Goal: Transaction & Acquisition: Purchase product/service

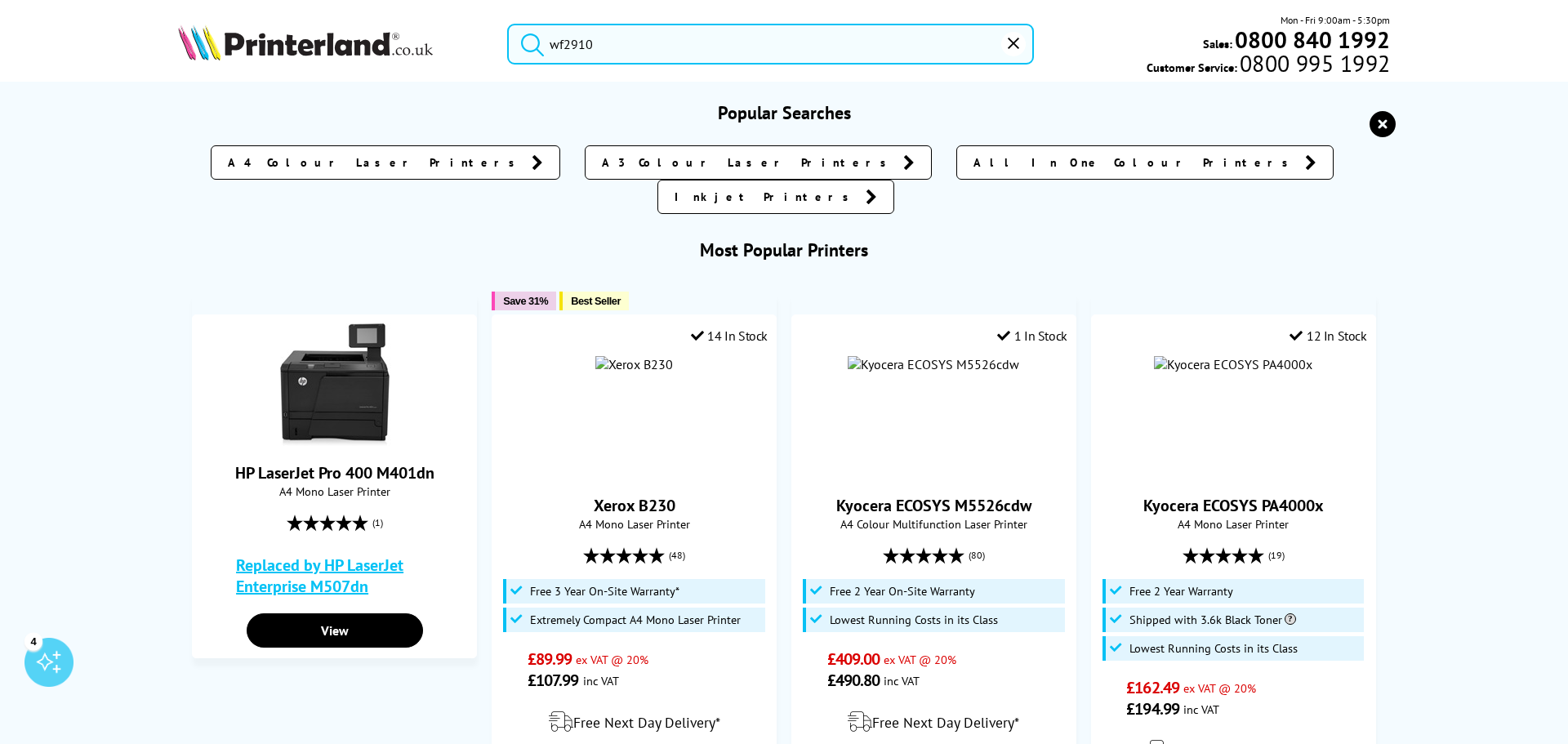
click at [628, 49] on input "wf2910" at bounding box center [771, 45] width 527 height 41
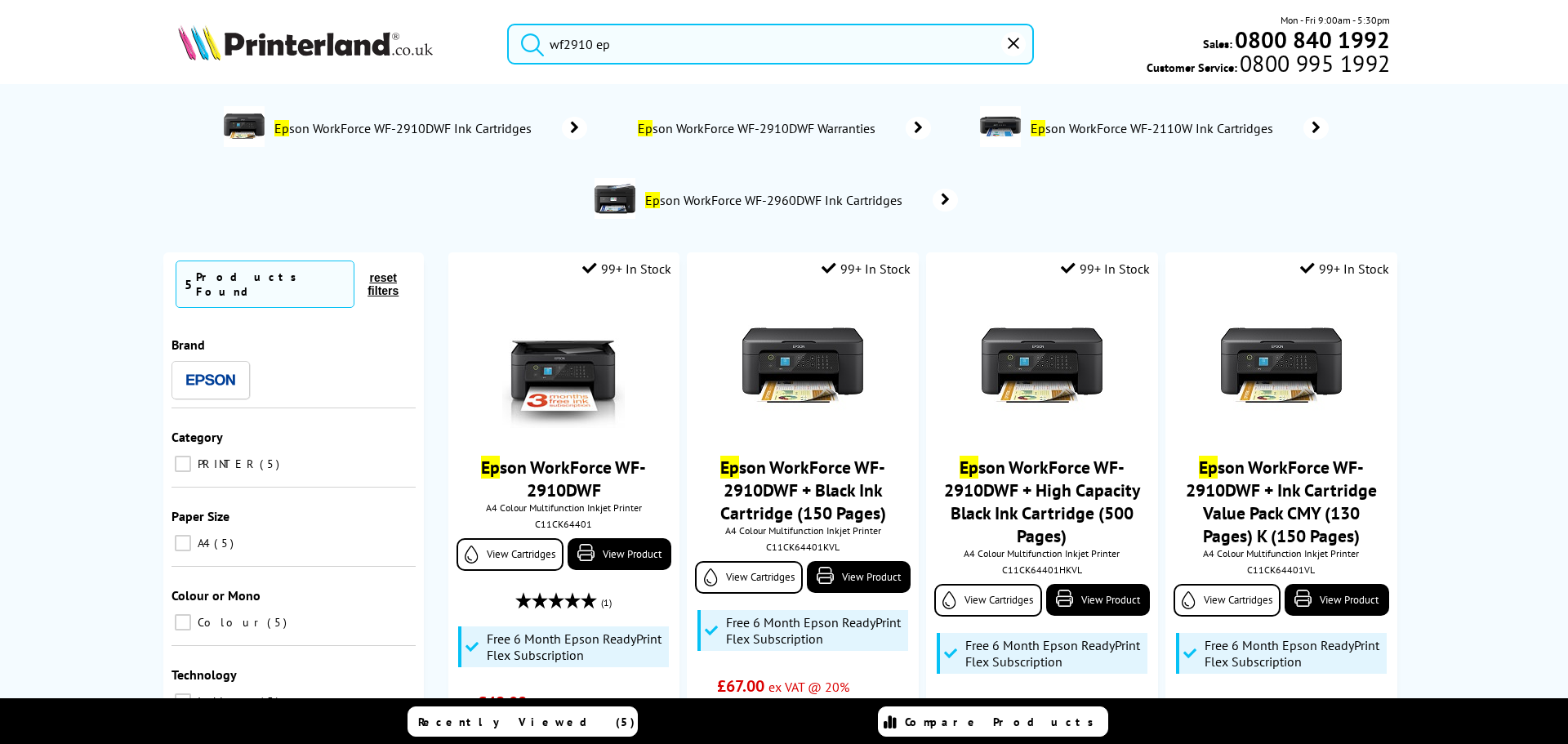
type input "wf2910 ep"
click at [469, 126] on span "Ep son WorkForce WF-2910DWF Ink Cartridges" at bounding box center [405, 128] width 264 height 16
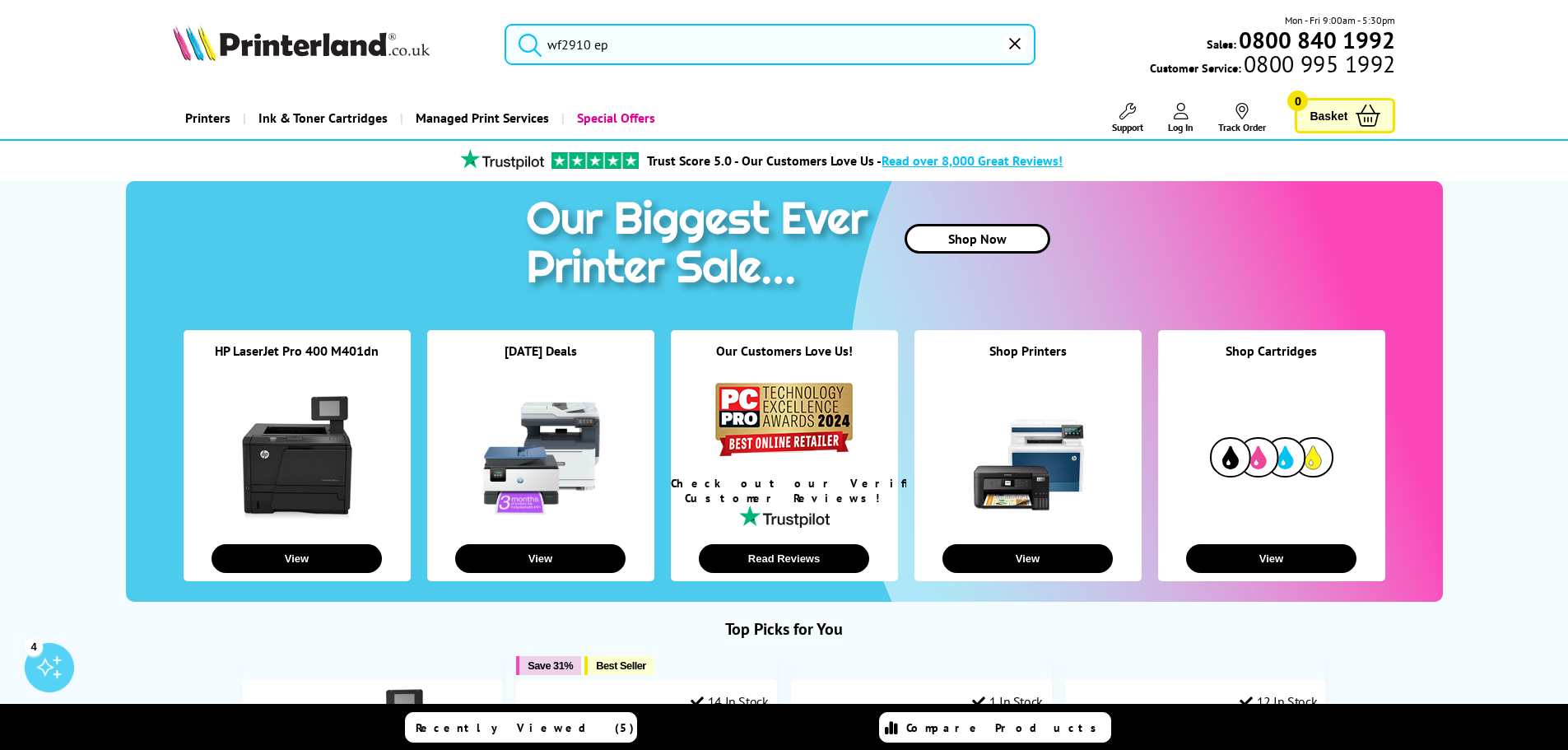
click at [651, 53] on input "wf2910 ep" at bounding box center [770, 45] width 531 height 42
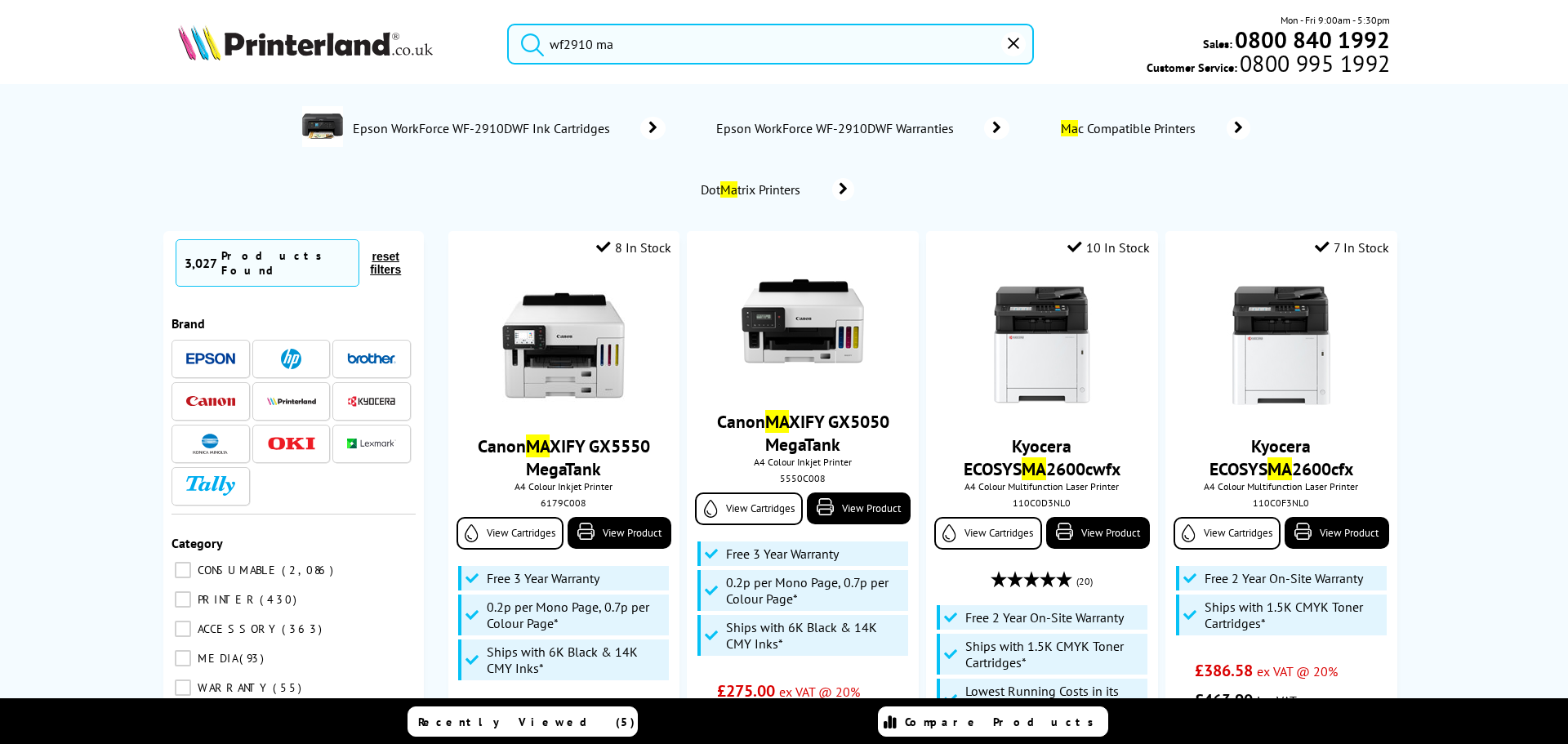
drag, startPoint x: 628, startPoint y: 42, endPoint x: 593, endPoint y: 56, distance: 37.7
click at [593, 56] on input "wf2910 ma" at bounding box center [771, 45] width 527 height 41
type input "wf2910"
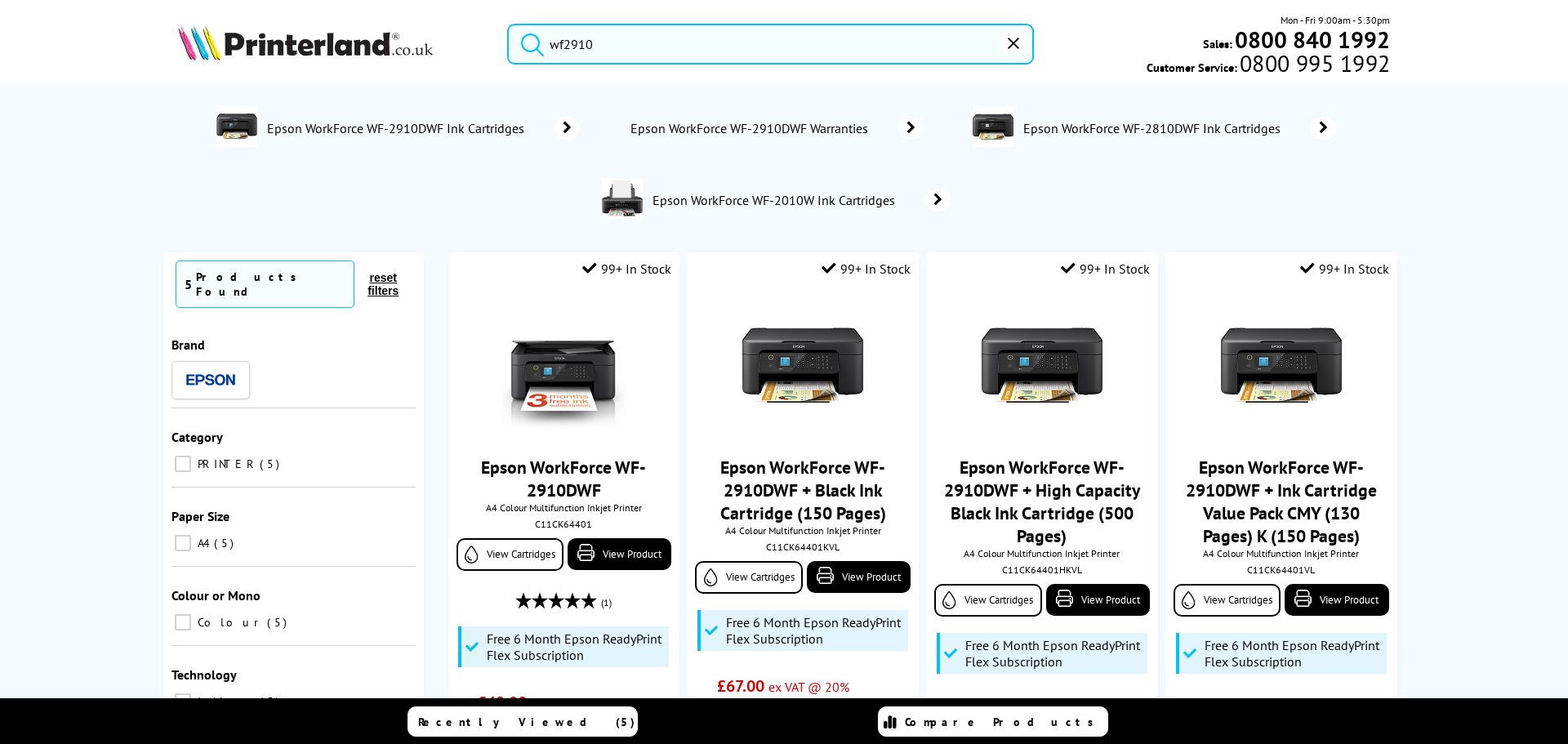
drag, startPoint x: 596, startPoint y: 44, endPoint x: 524, endPoint y: 42, distance: 72.0
click at [524, 42] on form "wf2910" at bounding box center [771, 45] width 527 height 41
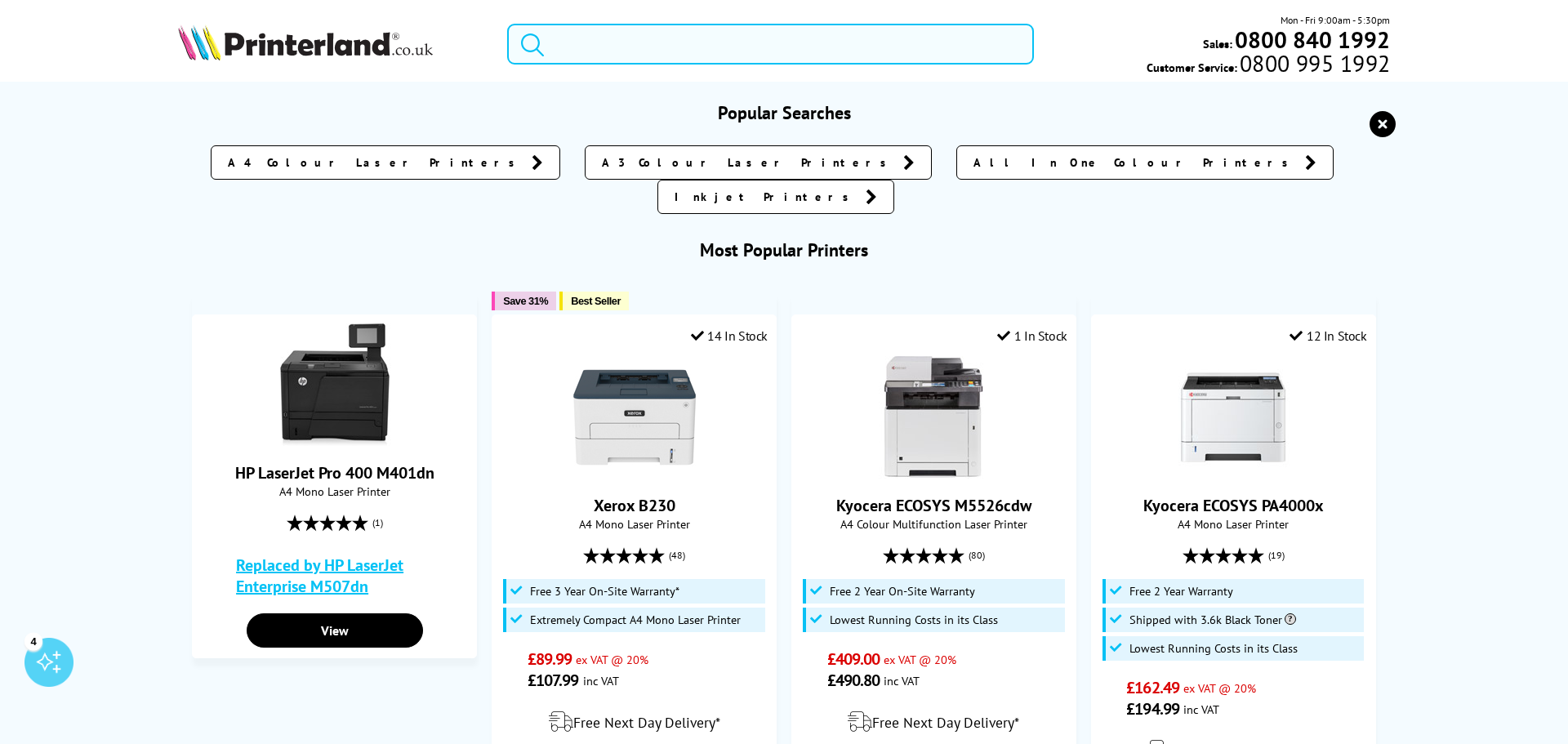
click at [603, 46] on input "search" at bounding box center [771, 45] width 527 height 41
paste input "wf2910"
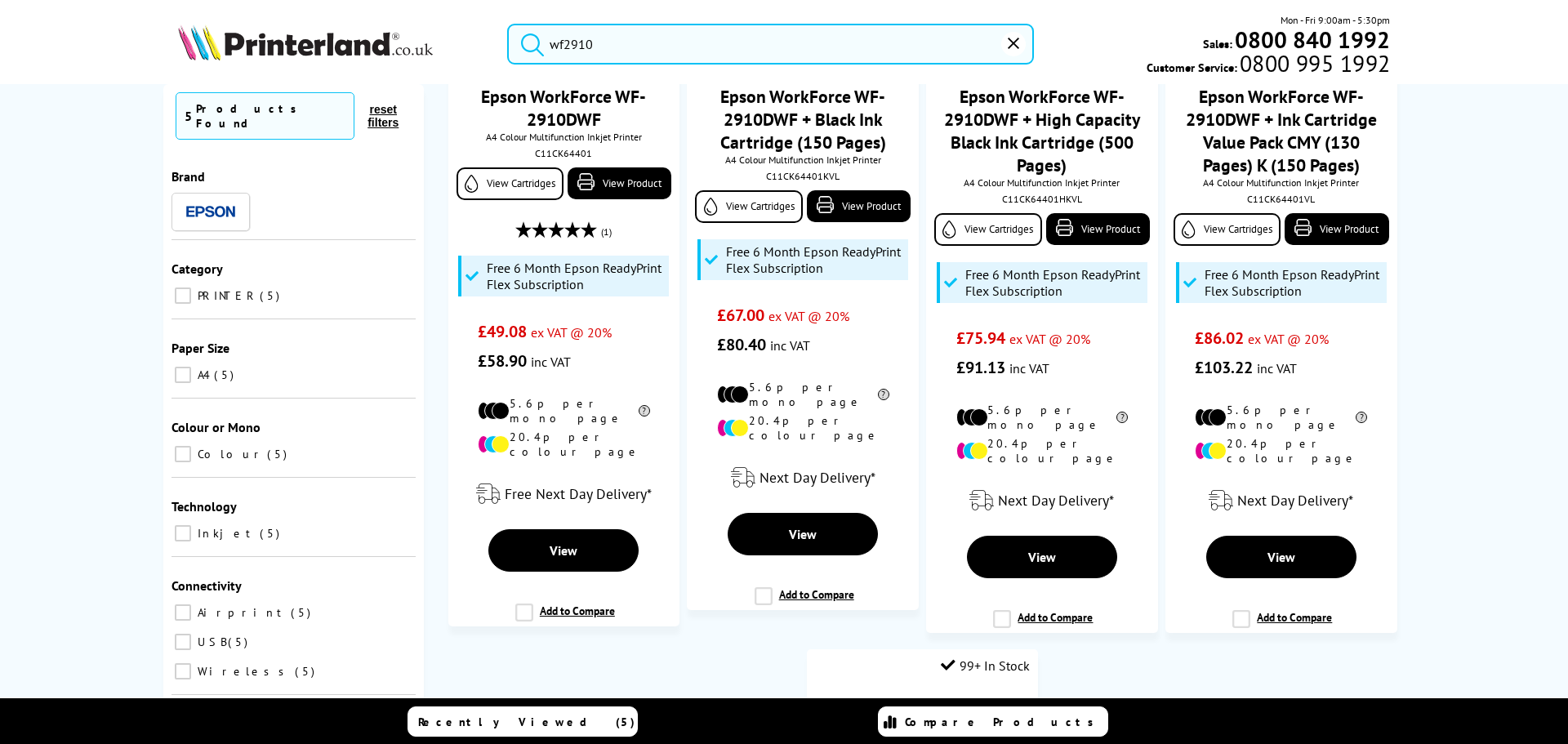
scroll to position [408, 0]
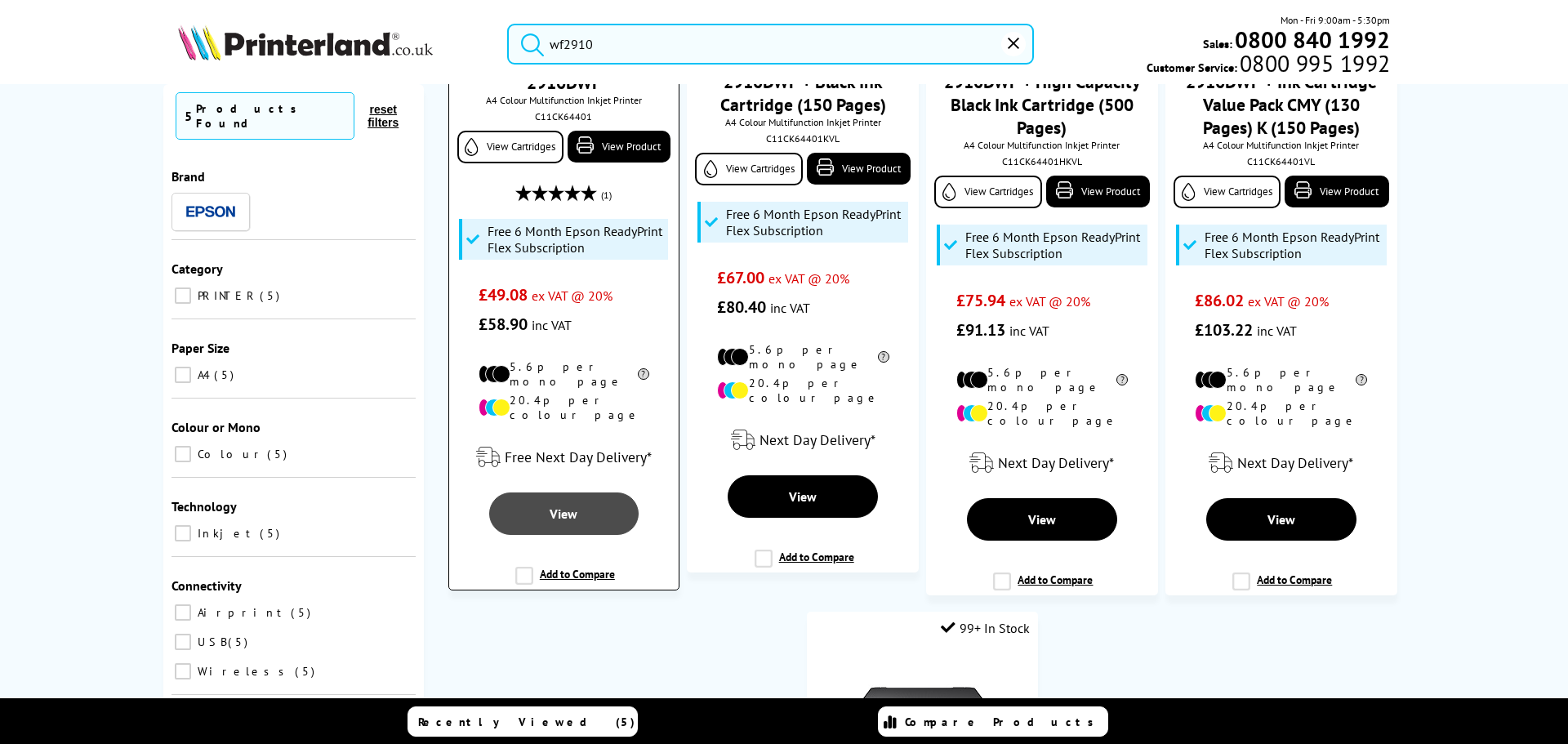
type input "wf2910"
click at [520, 493] on link "View" at bounding box center [564, 513] width 149 height 42
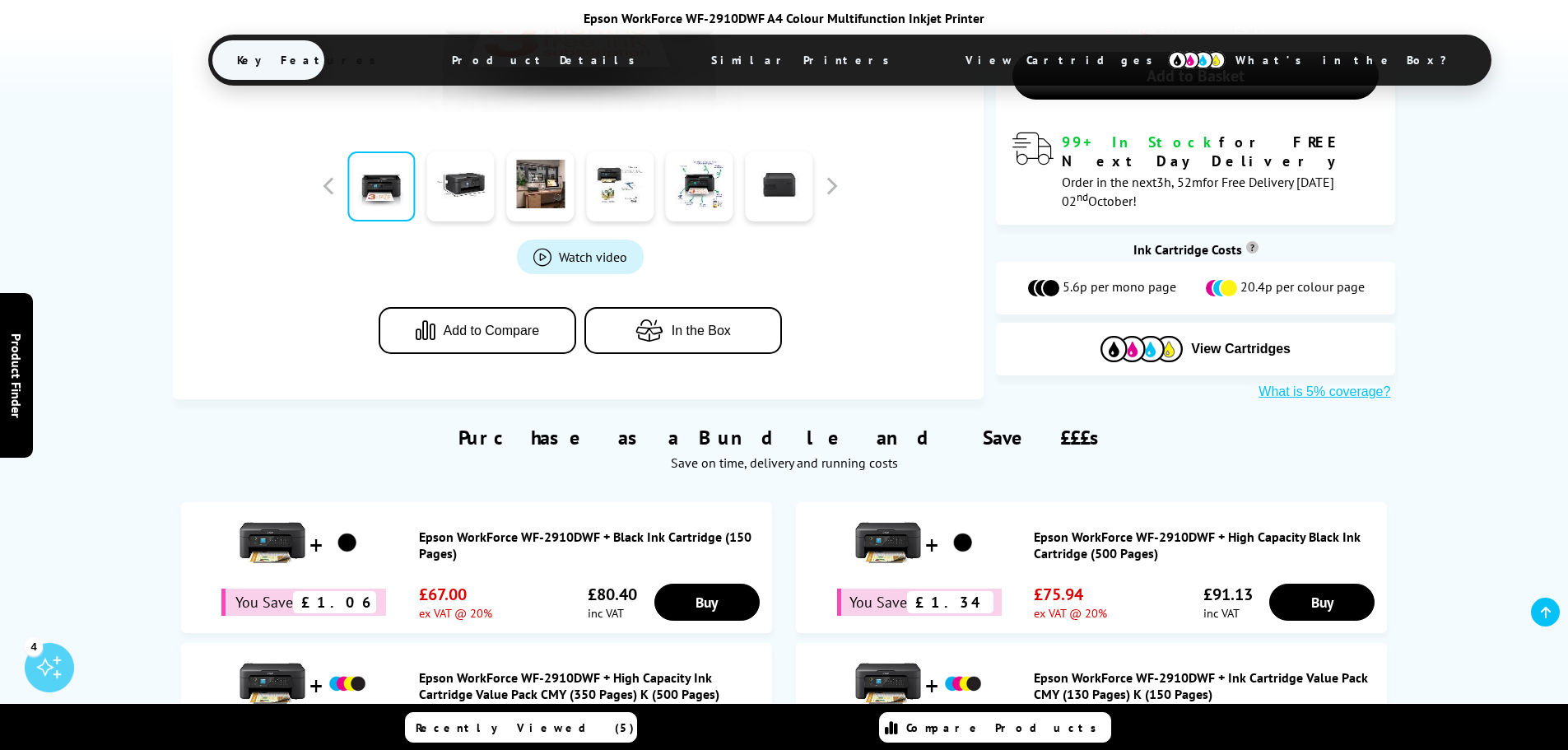
scroll to position [576, 0]
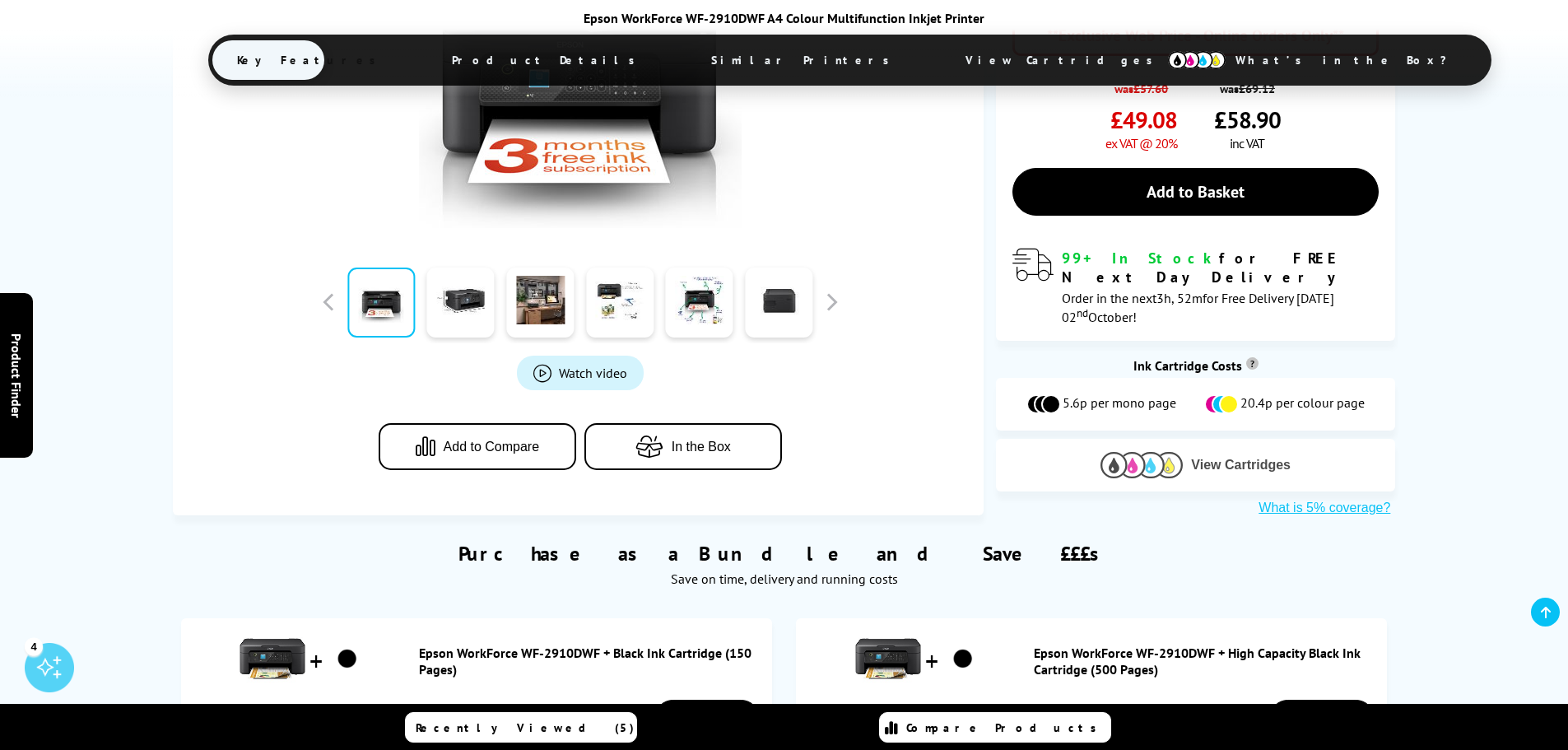
click at [1269, 458] on span "View Cartridges" at bounding box center [1241, 465] width 100 height 15
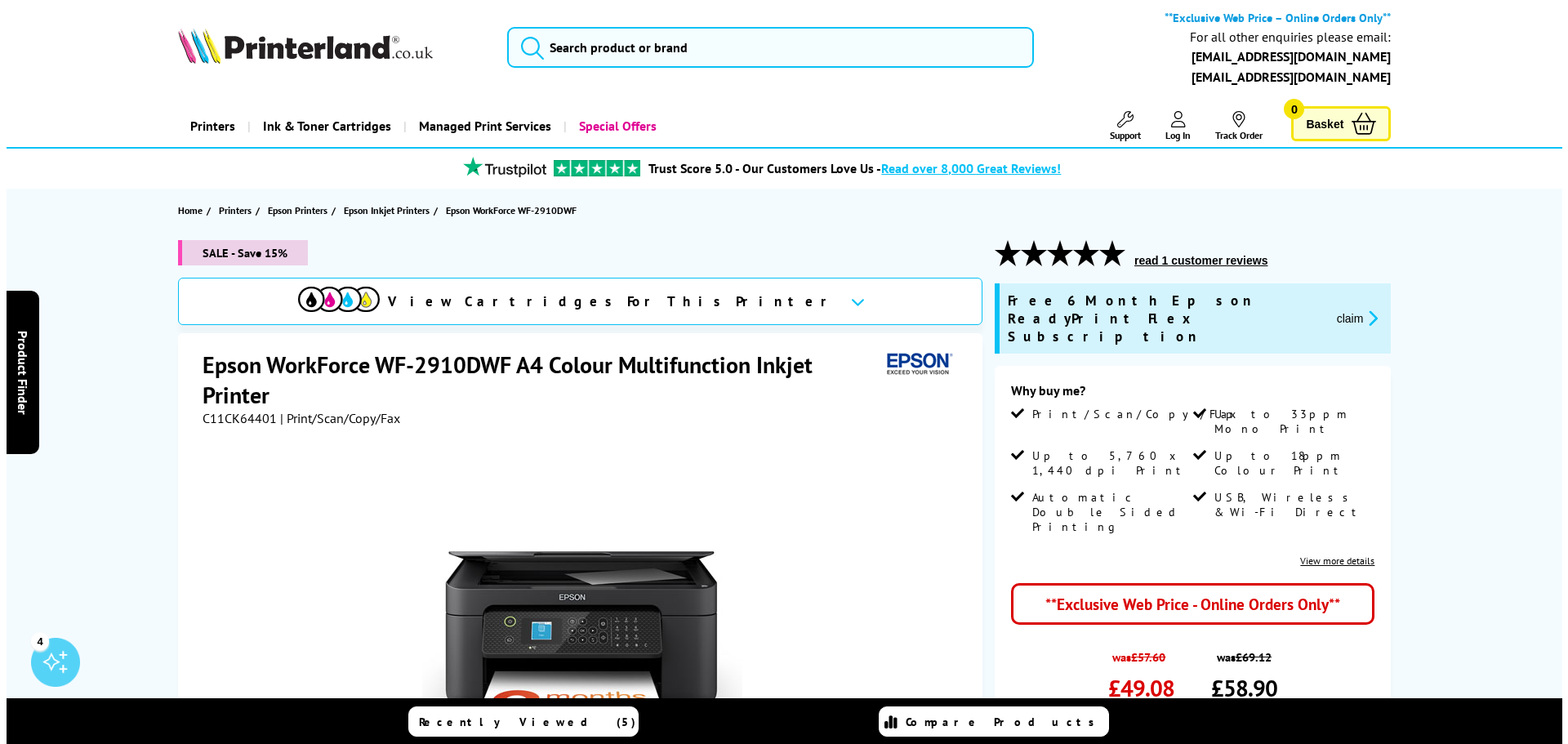
scroll to position [0, 0]
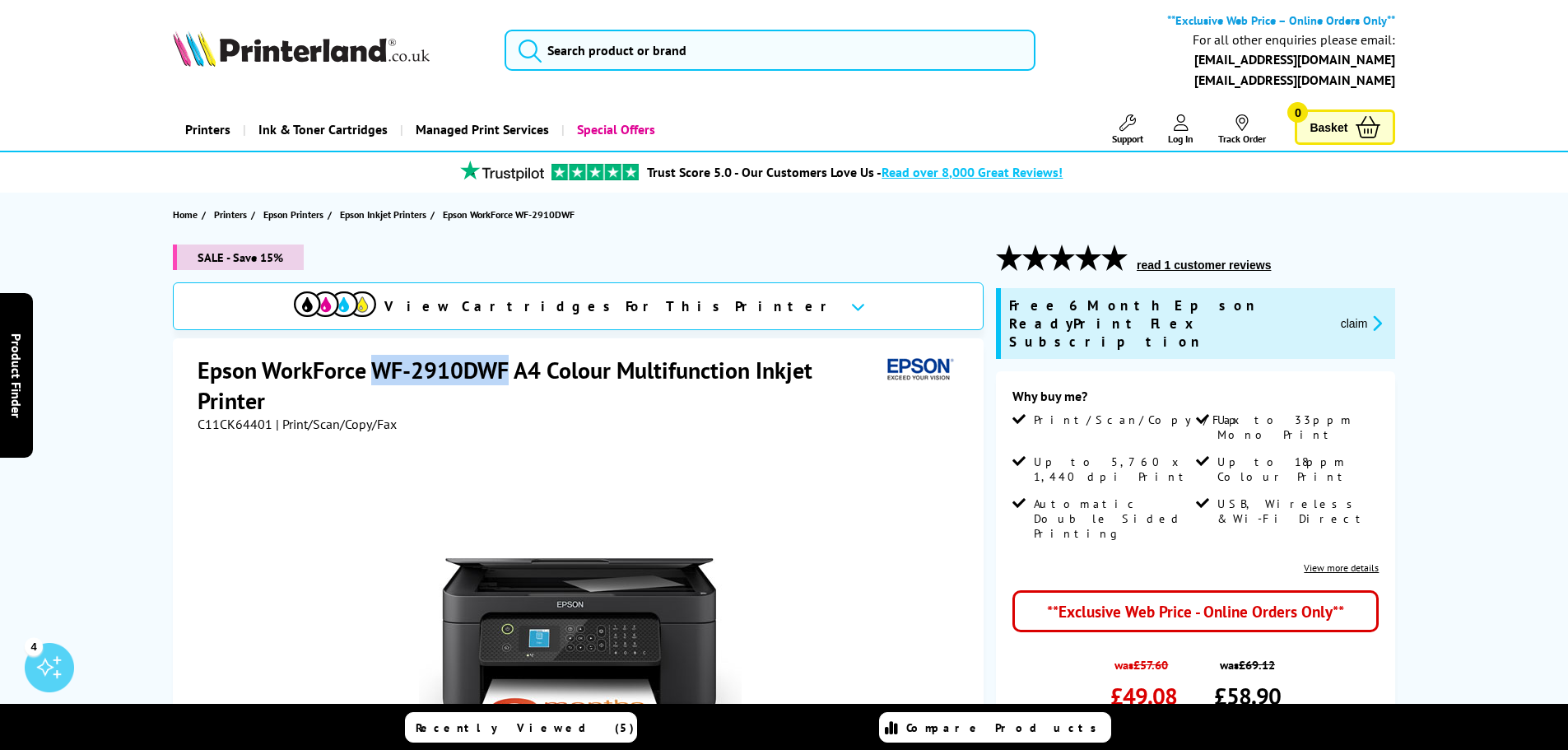
drag, startPoint x: 374, startPoint y: 369, endPoint x: 503, endPoint y: 375, distance: 129.1
click at [505, 376] on h1 "Epson WorkForce WF-2910DWF A4 Colour Multifunction Inkjet Printer" at bounding box center [539, 385] width 684 height 61
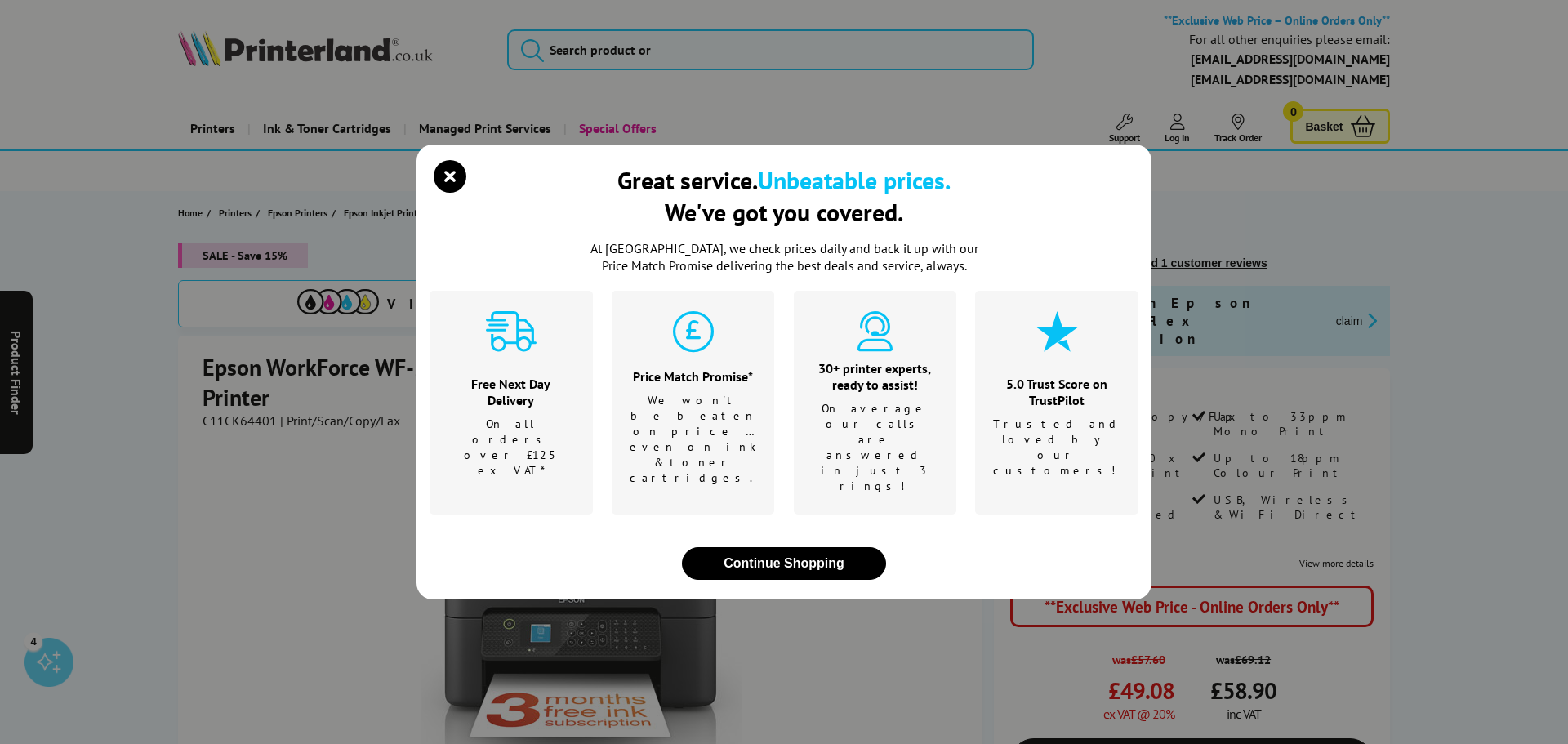
drag, startPoint x: 884, startPoint y: 653, endPoint x: 627, endPoint y: 456, distance: 323.8
click at [883, 650] on div "Great service. Unbeatable prices. We've got you covered. At Printerland, we che…" at bounding box center [784, 372] width 1568 height 744
drag, startPoint x: 453, startPoint y: 209, endPoint x: 443, endPoint y: 222, distance: 16.4
click at [451, 193] on icon "close modal" at bounding box center [450, 176] width 33 height 33
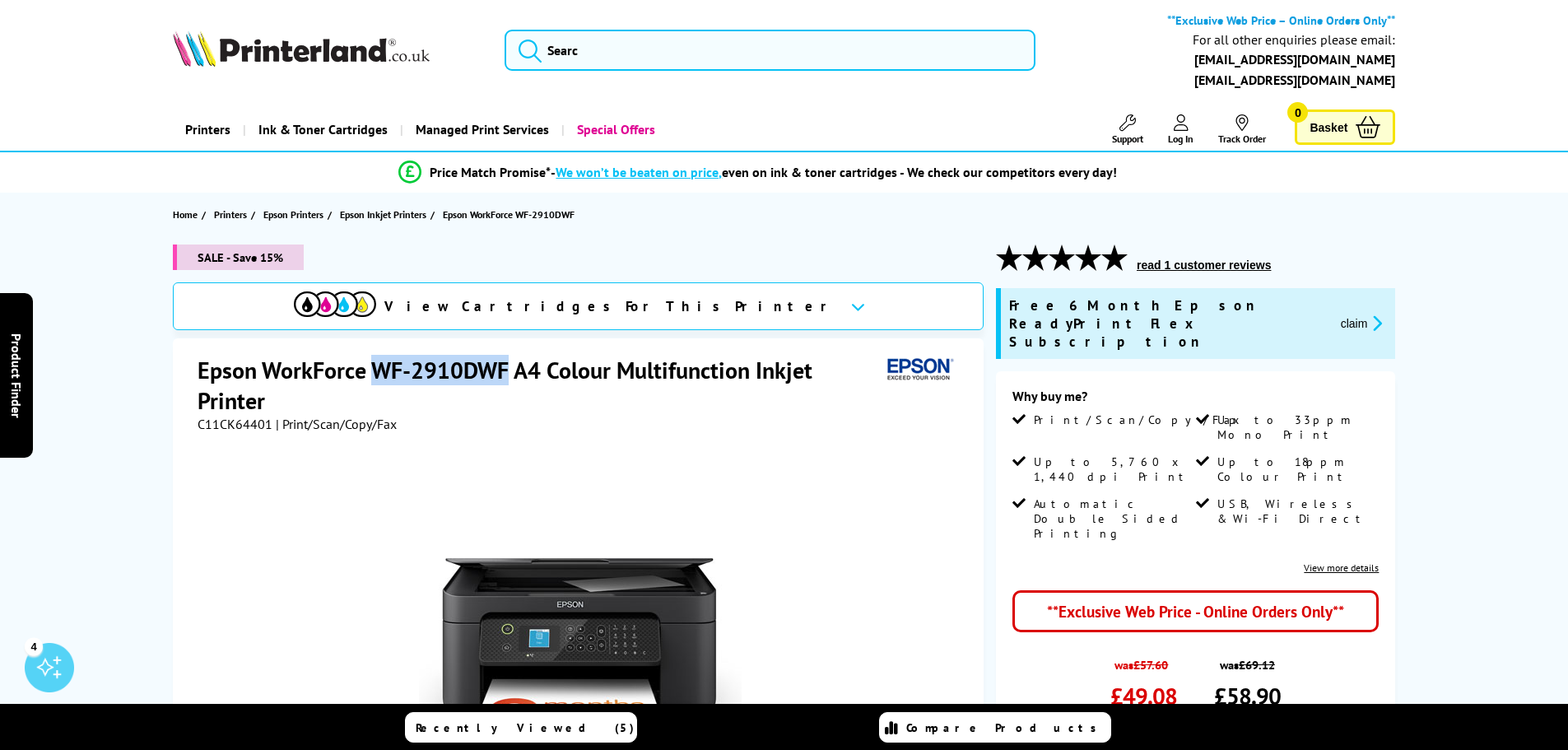
drag, startPoint x: 374, startPoint y: 364, endPoint x: 509, endPoint y: 371, distance: 135.2
click at [509, 371] on h1 "Epson WorkForce WF-2910DWF A4 Colour Multifunction Inkjet Printer" at bounding box center [539, 385] width 684 height 61
copy h1 "WF-2910DWF"
drag, startPoint x: 716, startPoint y: 58, endPoint x: 703, endPoint y: 50, distance: 15.3
click at [716, 56] on input "search" at bounding box center [770, 50] width 531 height 42
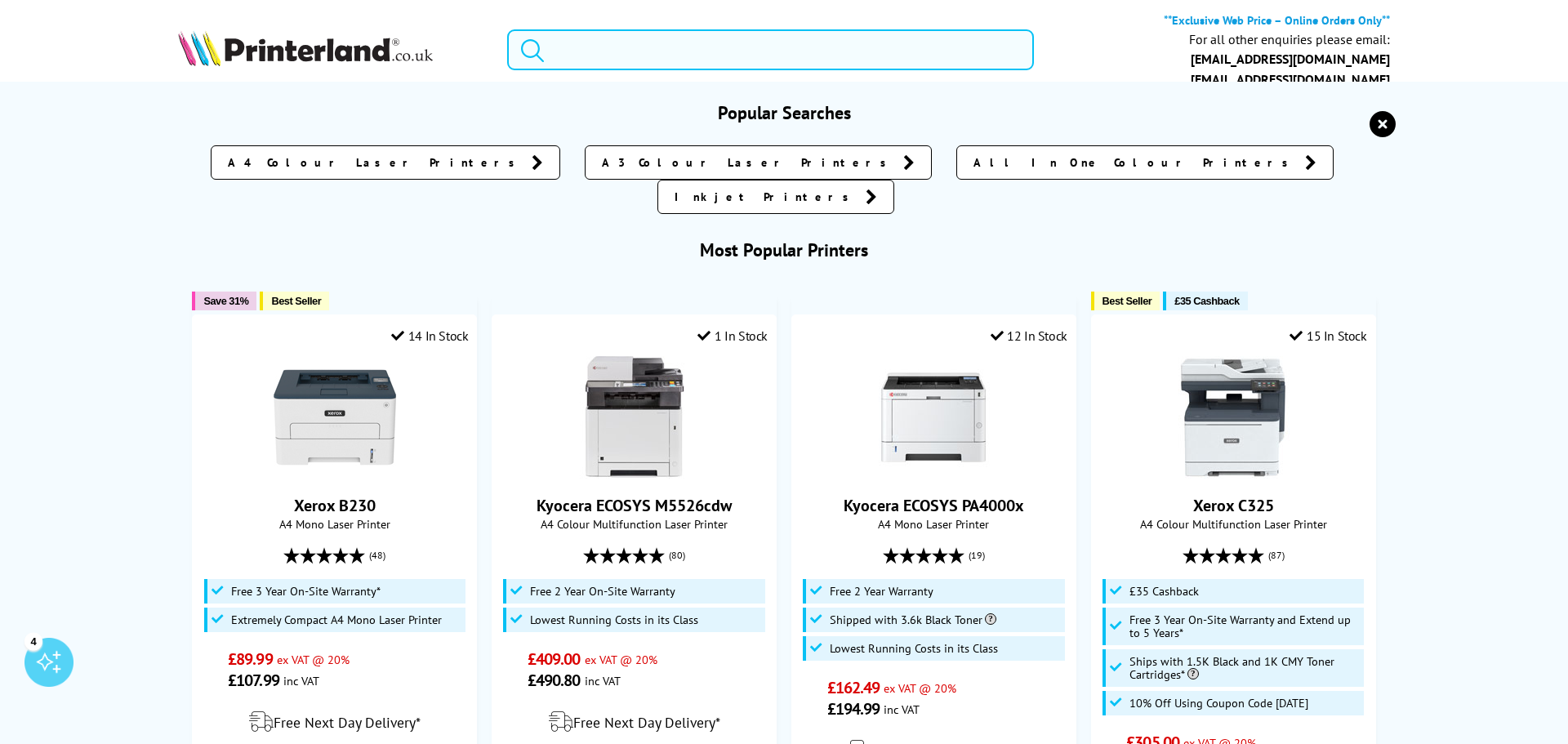
paste input "M452dn"
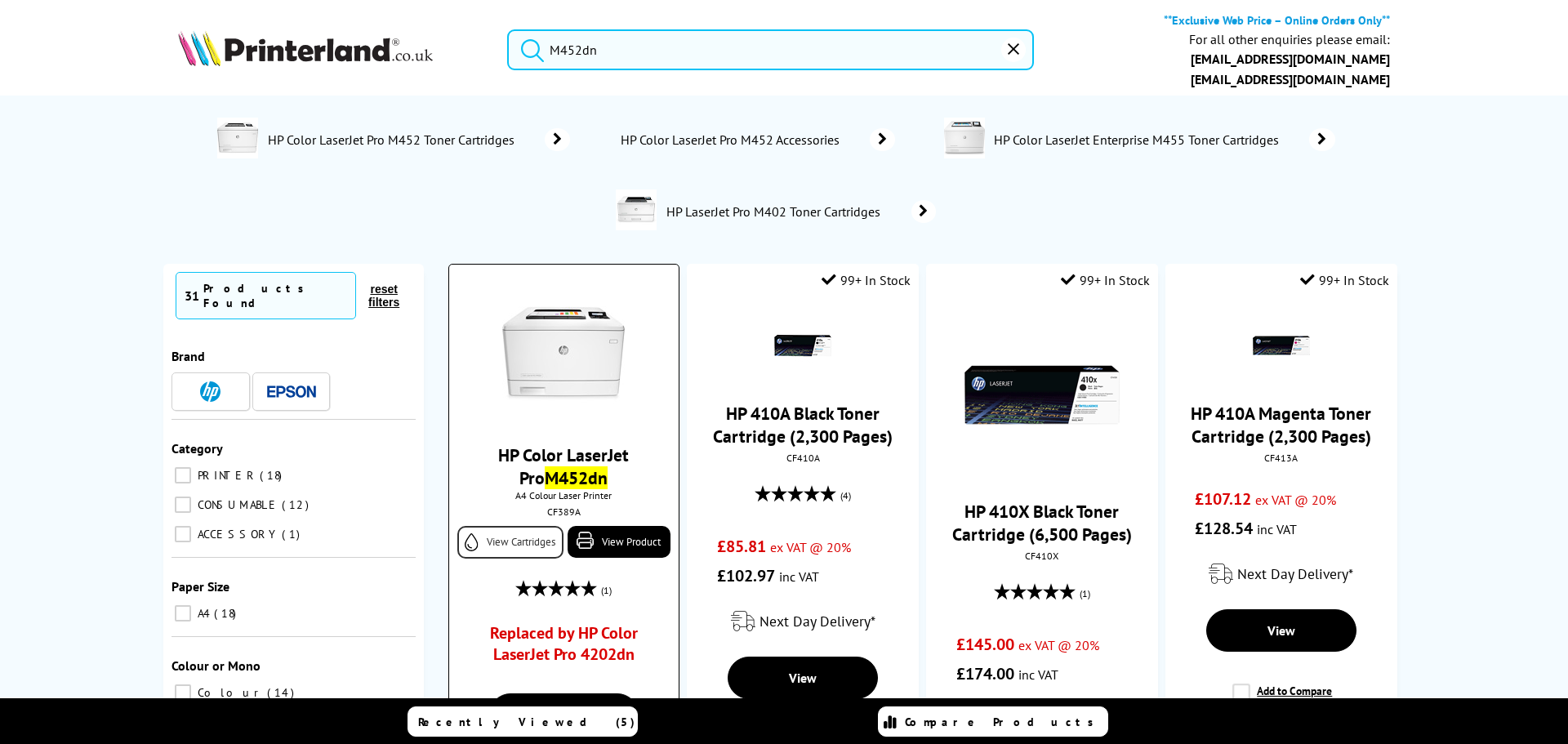
type input "M452dn"
click at [512, 529] on link "View Cartridges" at bounding box center [511, 542] width 106 height 33
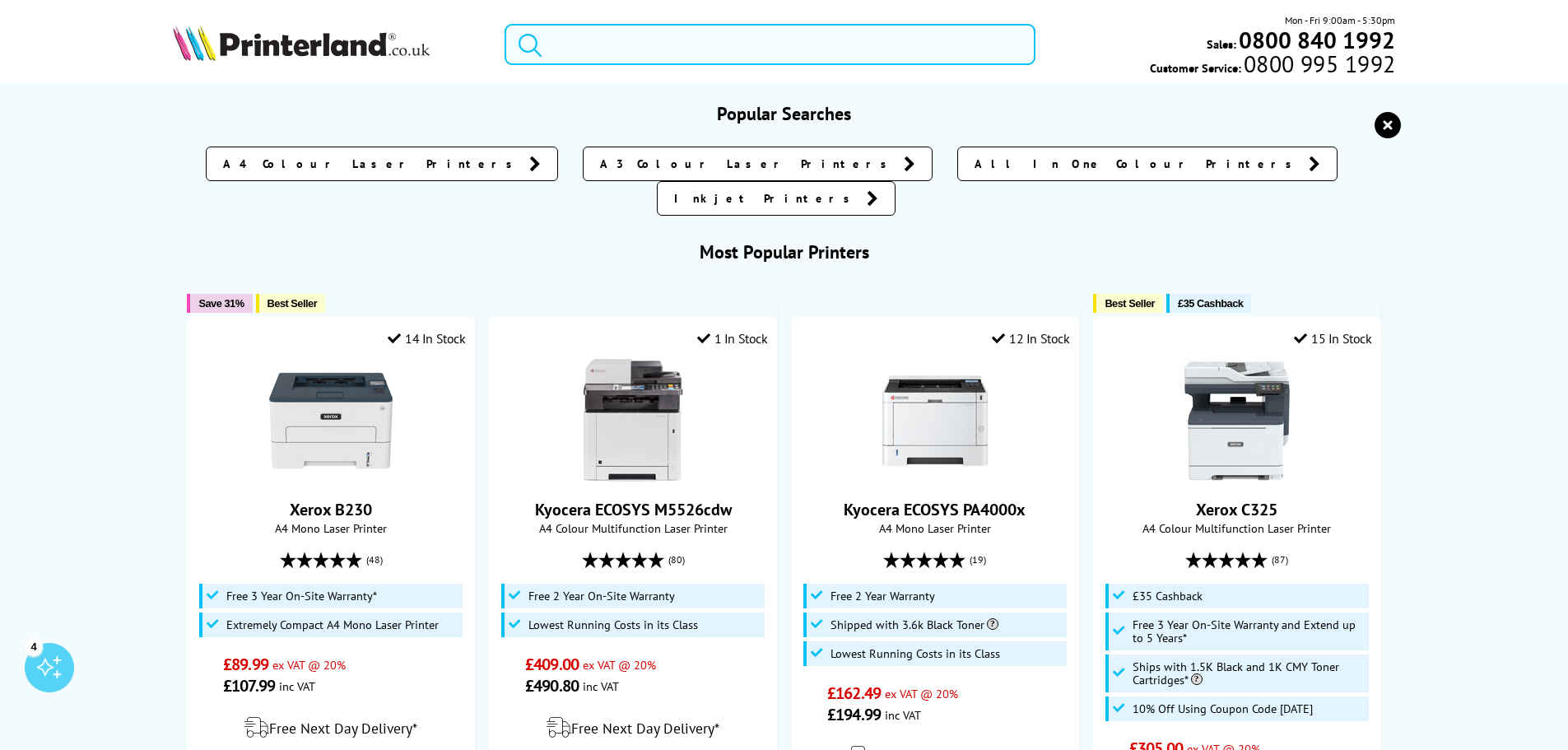
click at [670, 42] on input "search" at bounding box center [770, 45] width 531 height 42
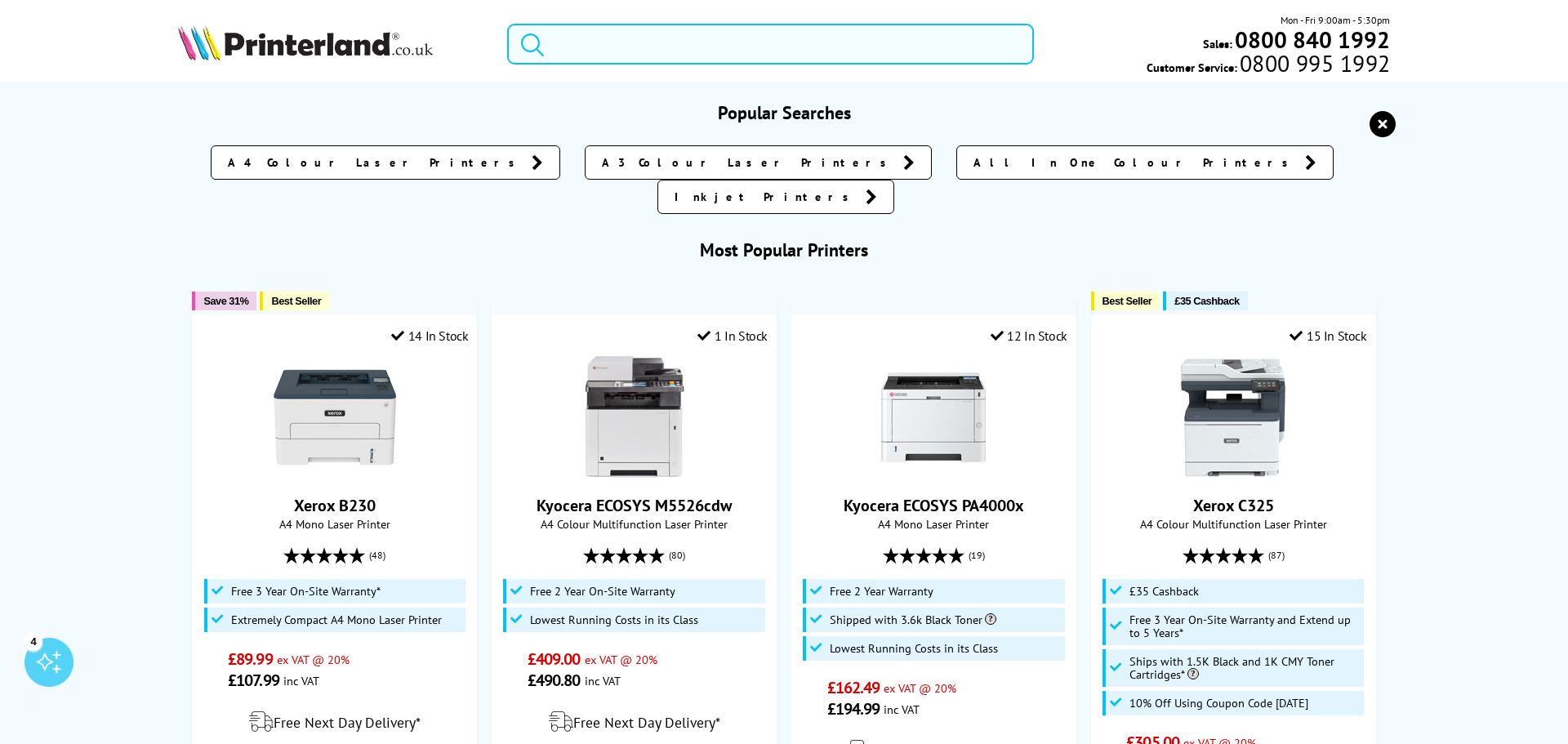
paste input "HP LaserJet Enterprise MFP M430"
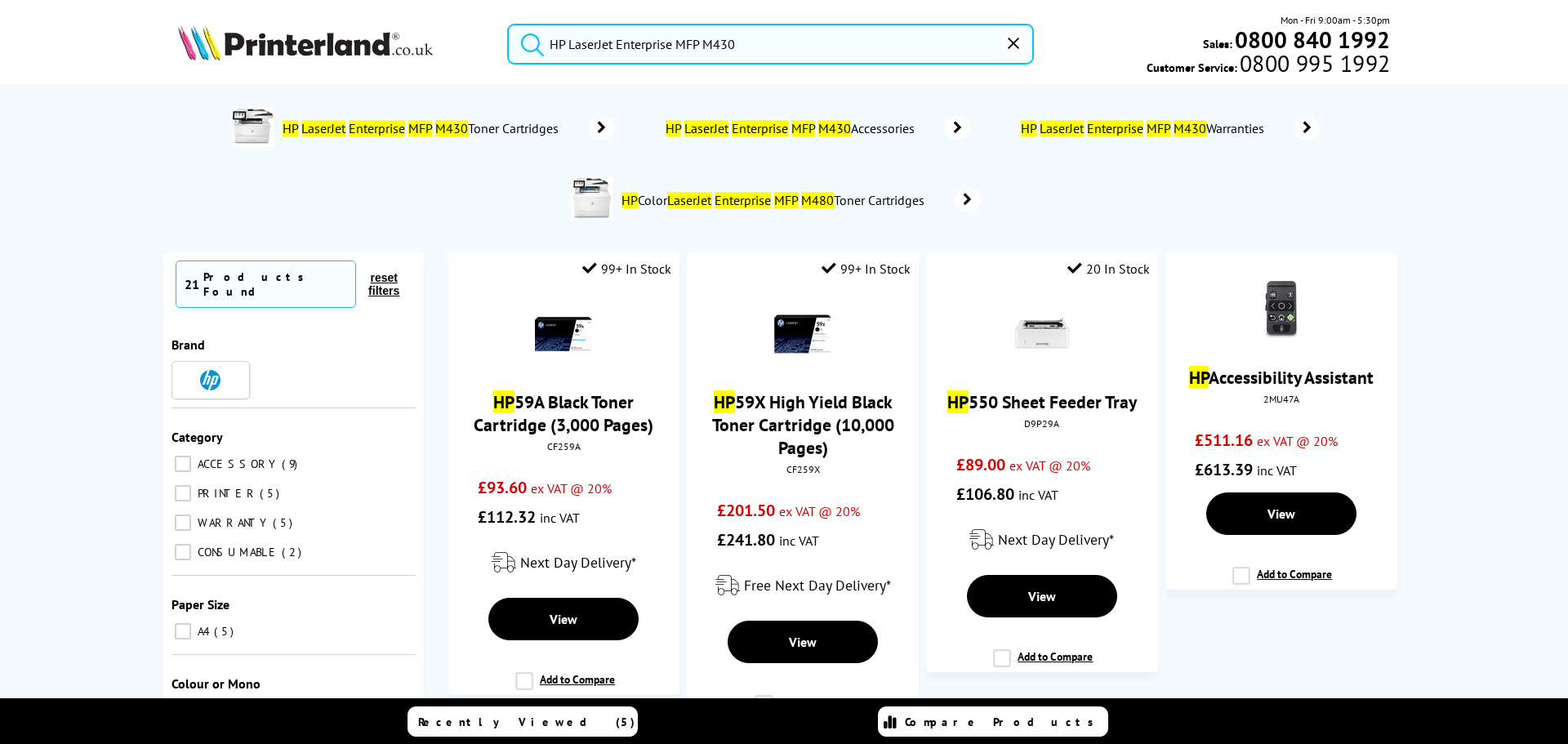
type input "HP LaserJet Enterprise MFP M430"
click at [445, 120] on mark "M430" at bounding box center [451, 128] width 33 height 16
